Goal: Information Seeking & Learning: Learn about a topic

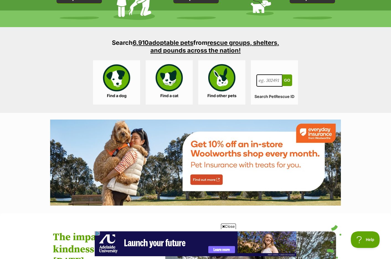
scroll to position [508, 0]
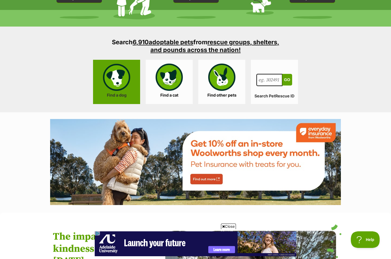
click at [118, 97] on link "Find a dog" at bounding box center [116, 82] width 47 height 44
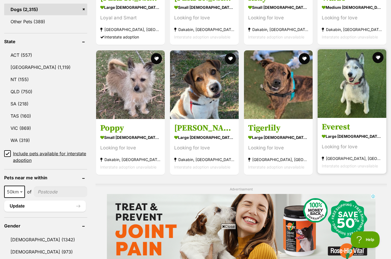
scroll to position [296, 0]
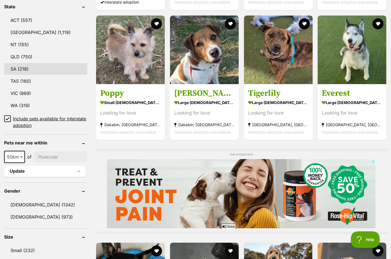
click at [20, 68] on link "SA (218)" at bounding box center [45, 69] width 83 height 12
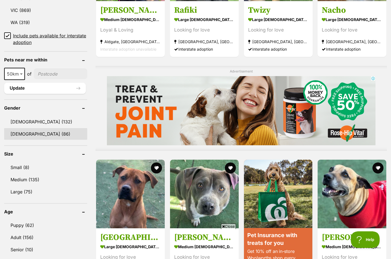
click at [34, 137] on link "Female (86)" at bounding box center [45, 134] width 83 height 12
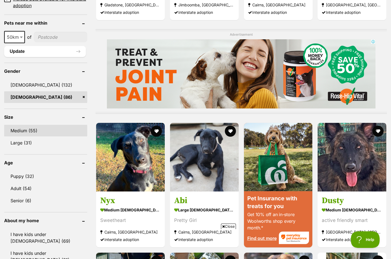
click at [33, 130] on link "Medium (55)" at bounding box center [45, 131] width 83 height 12
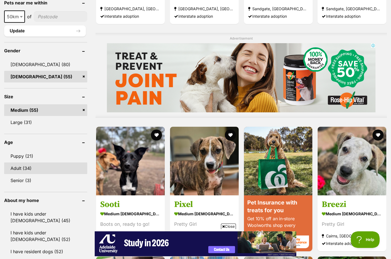
click at [24, 163] on link "Adult (34)" at bounding box center [45, 169] width 83 height 12
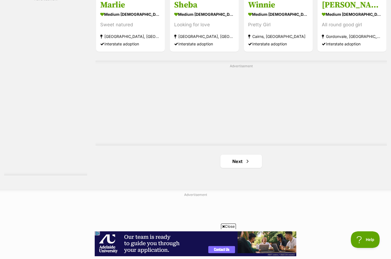
scroll to position [942, 0]
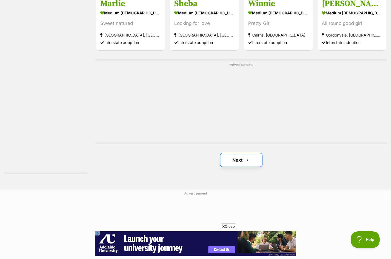
click at [240, 153] on link "Next" at bounding box center [241, 159] width 42 height 13
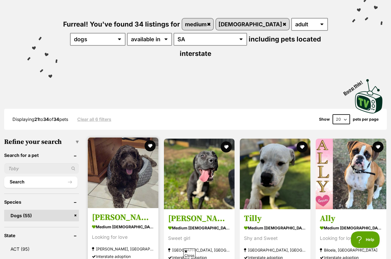
click at [135, 158] on img at bounding box center [123, 173] width 71 height 71
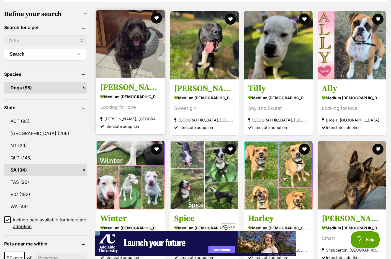
scroll to position [175, 0]
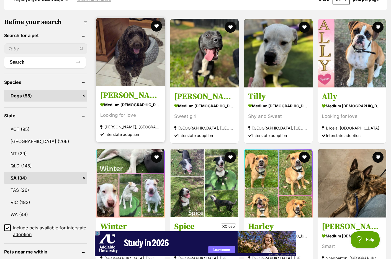
click at [129, 47] on img at bounding box center [130, 52] width 69 height 69
